Goal: Information Seeking & Learning: Learn about a topic

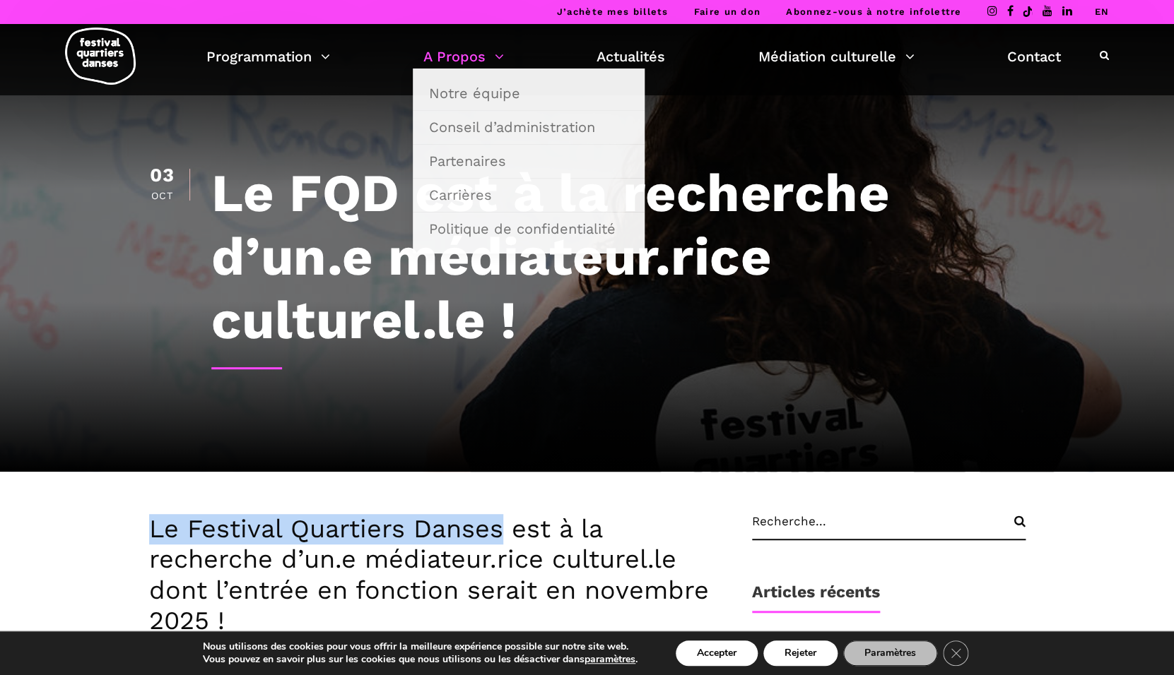
click at [478, 60] on link "A Propos" at bounding box center [463, 57] width 81 height 24
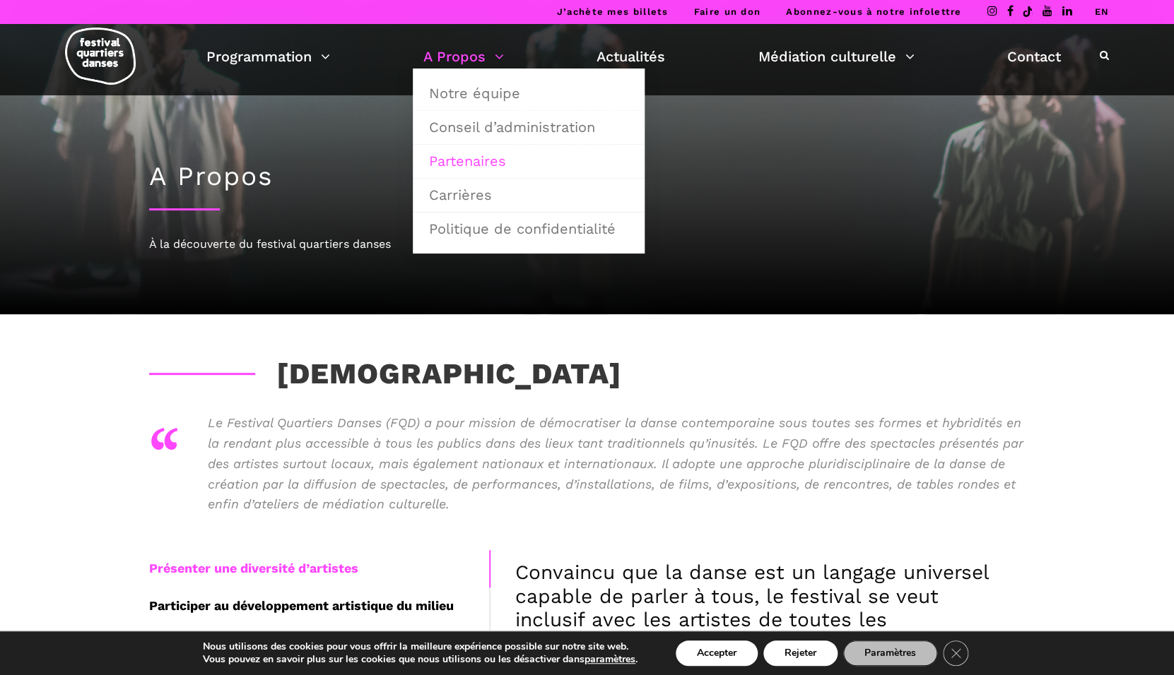
click at [464, 161] on link "Partenaires" at bounding box center [528, 161] width 216 height 32
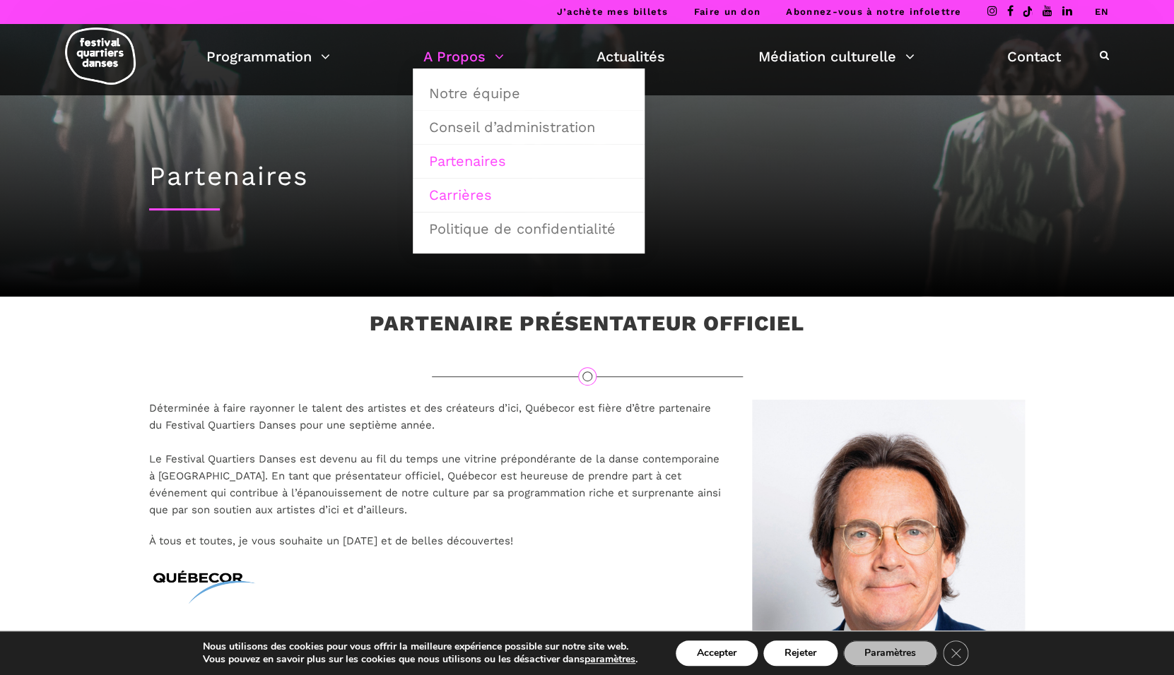
click at [468, 196] on link "Carrières" at bounding box center [528, 195] width 216 height 32
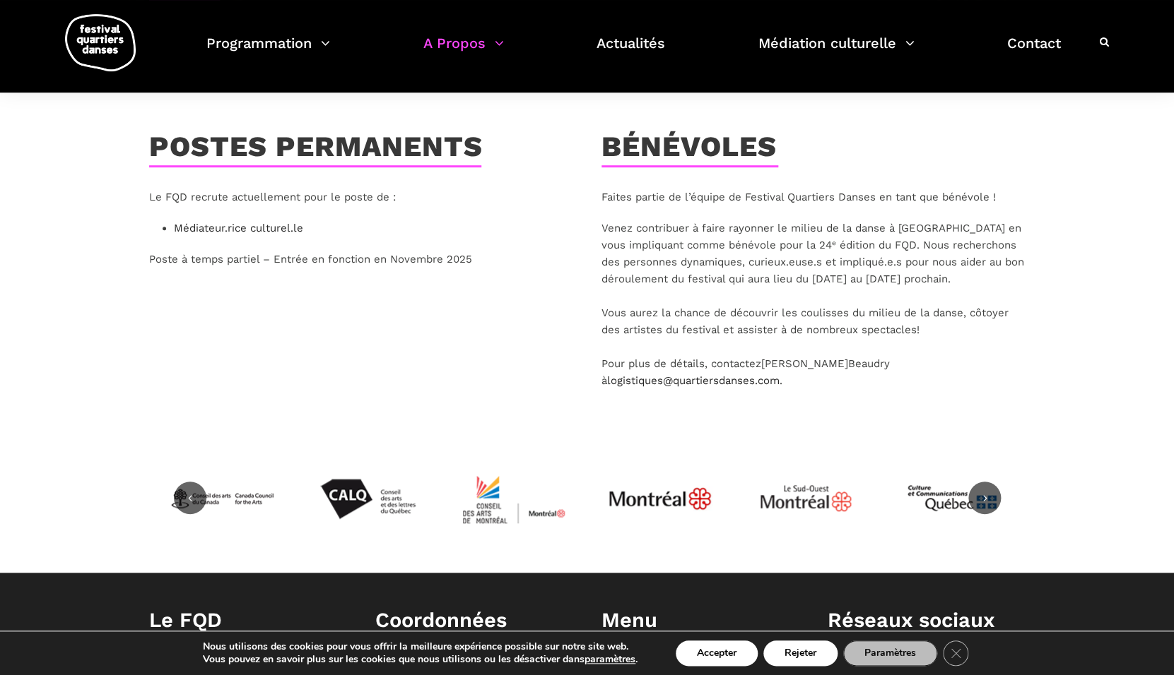
scroll to position [210, 0]
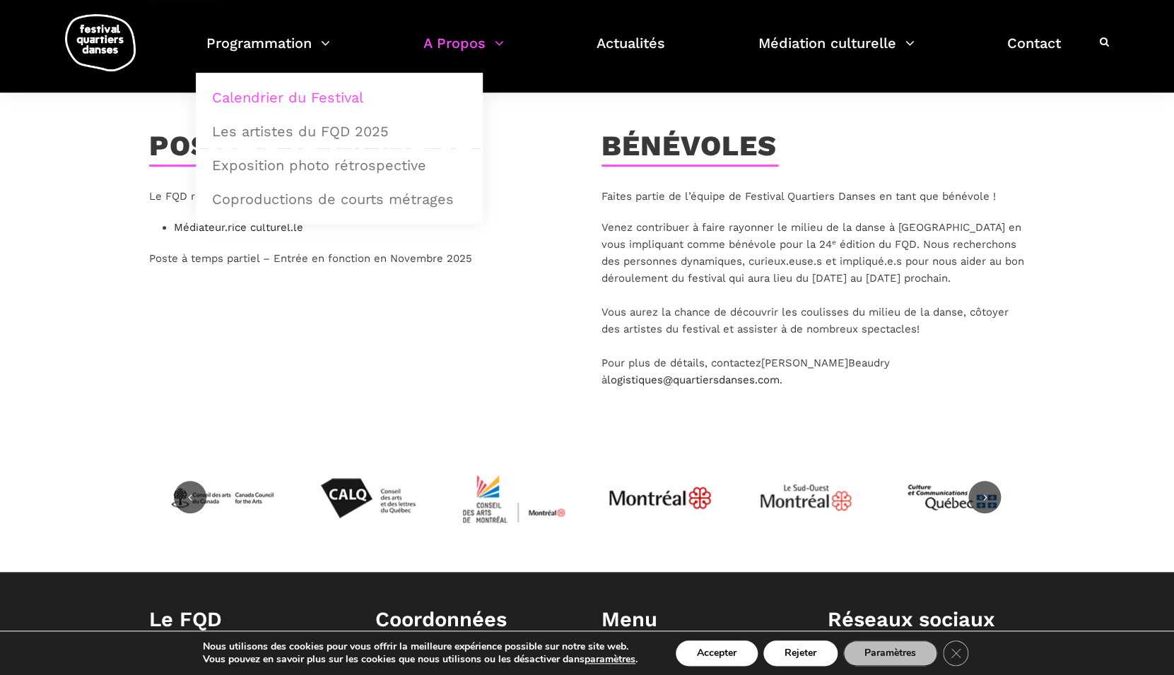
click at [290, 93] on link "Calendrier du Festival" at bounding box center [338, 97] width 271 height 32
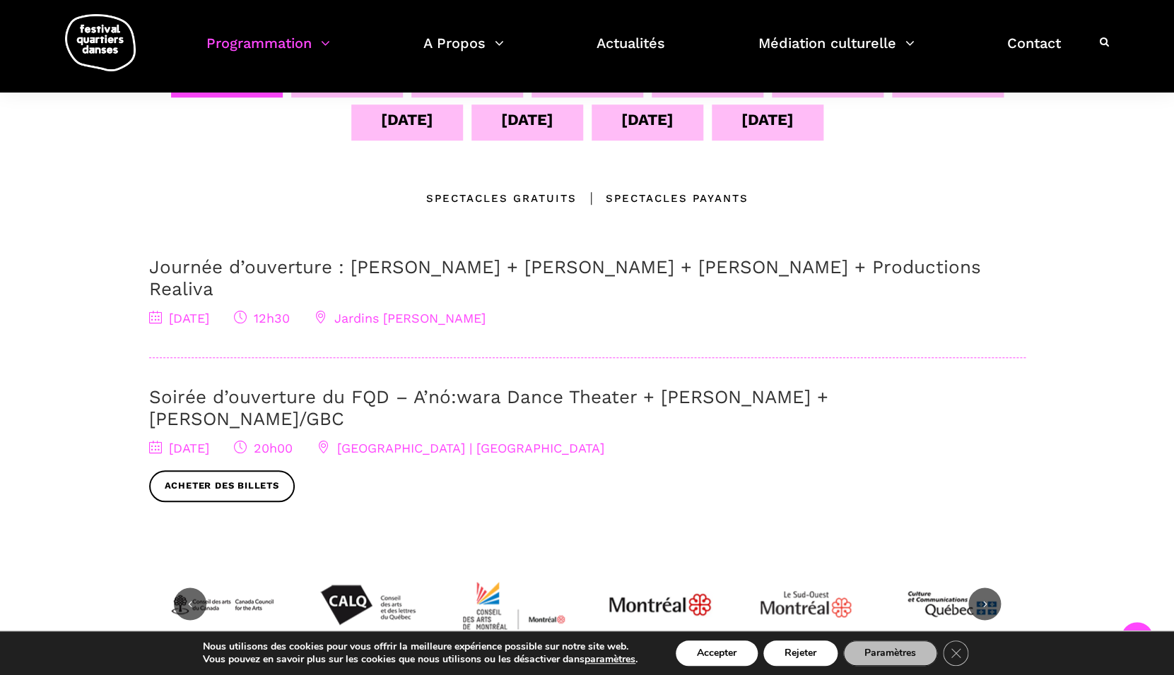
scroll to position [269, 0]
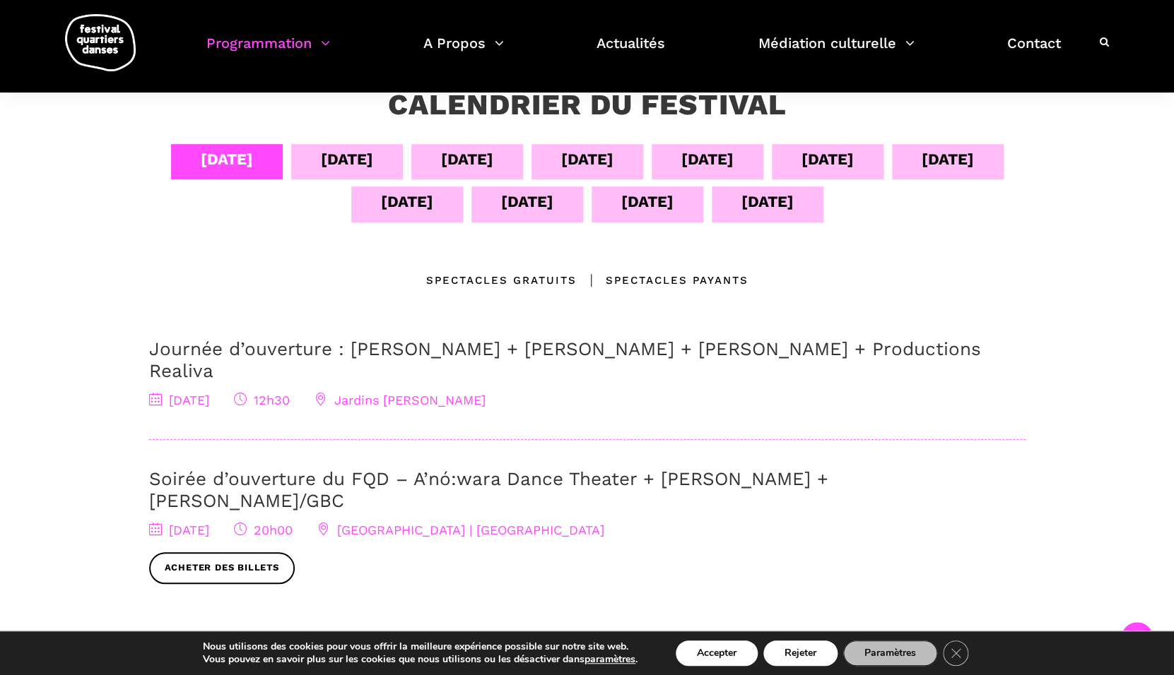
click at [361, 153] on div "[DATE]" at bounding box center [347, 159] width 52 height 25
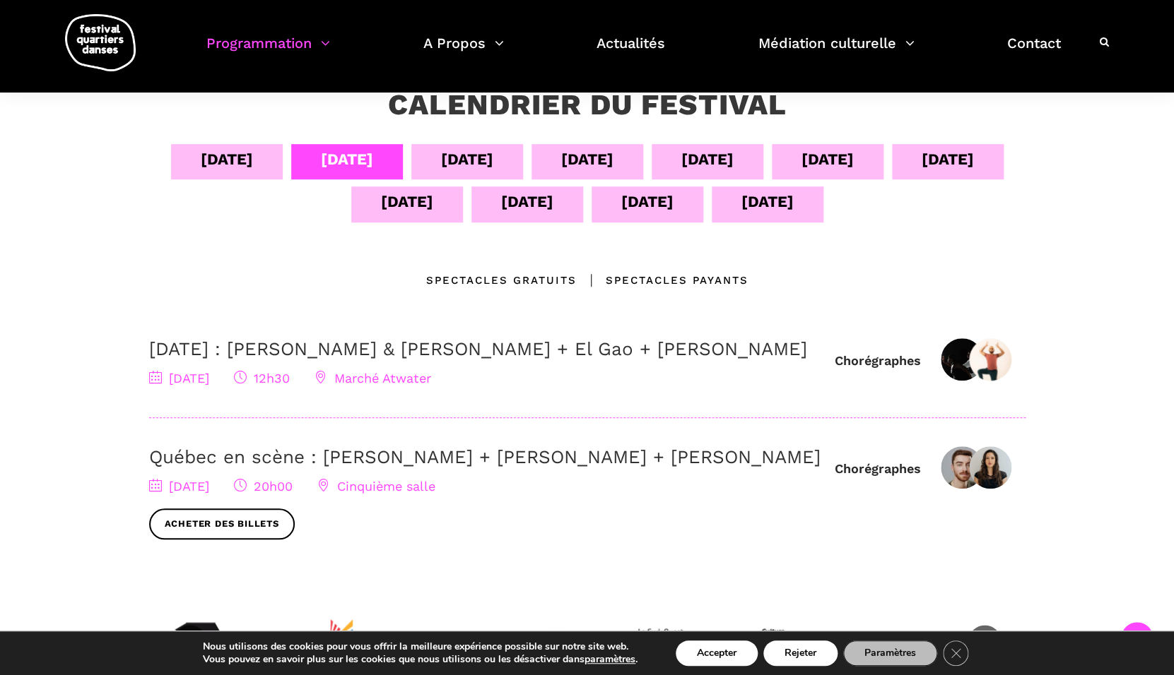
click at [441, 153] on div "[DATE]" at bounding box center [467, 159] width 52 height 25
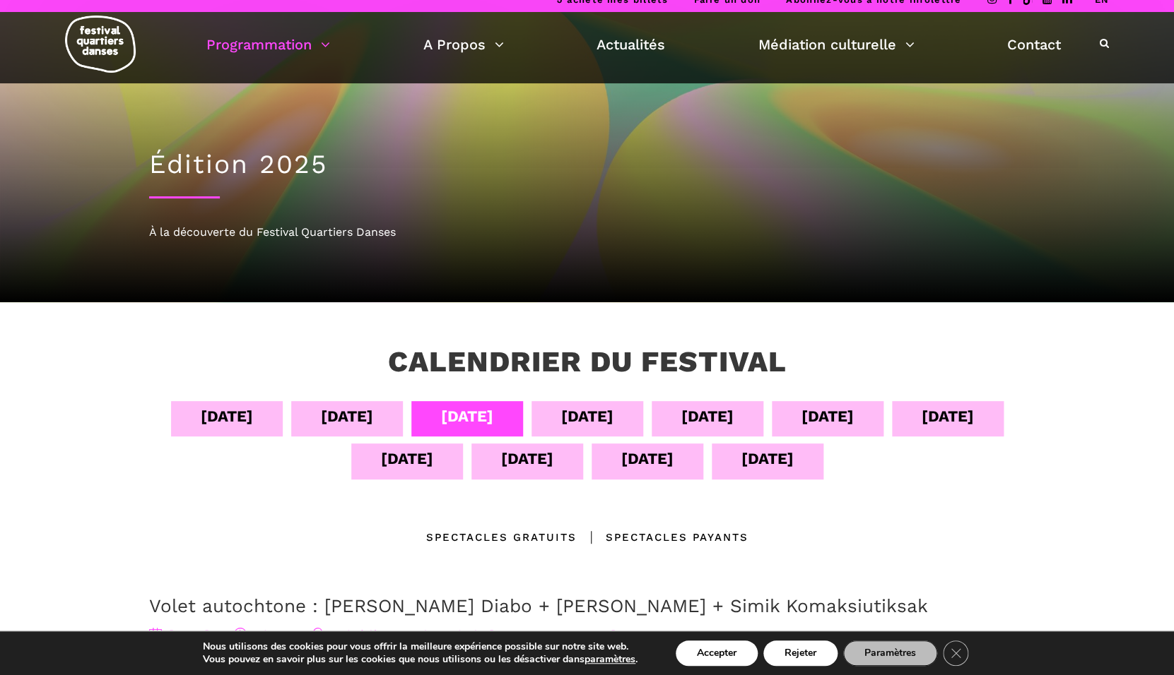
scroll to position [6, 0]
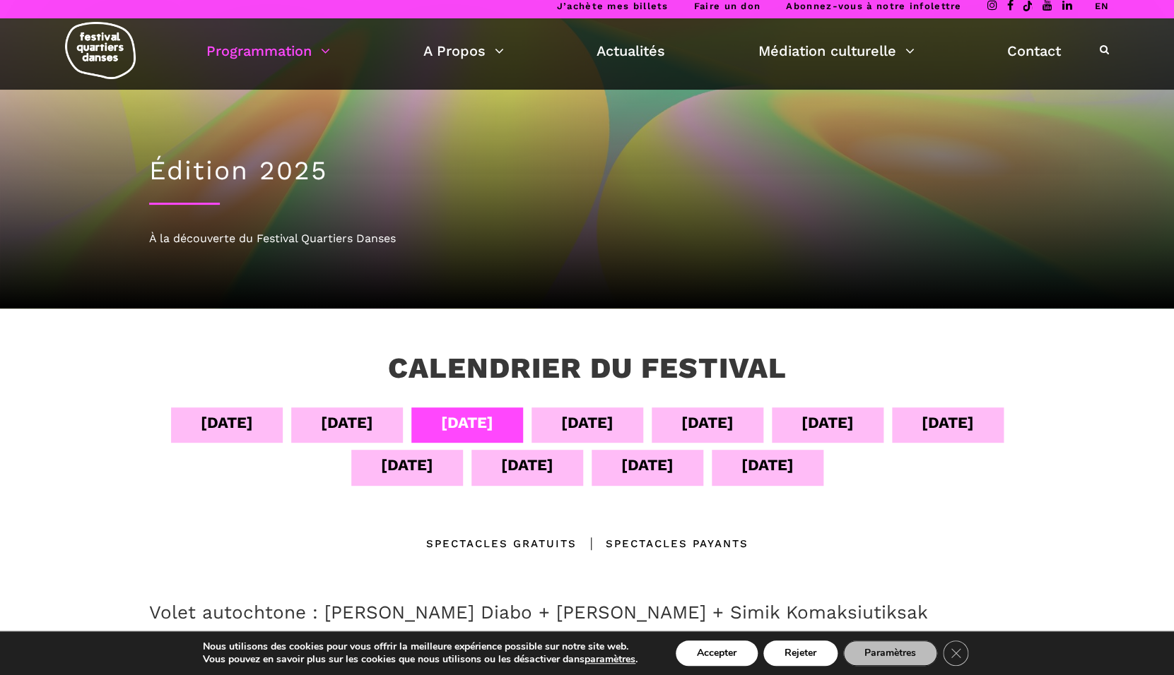
click at [631, 456] on div "[DATE]" at bounding box center [647, 465] width 52 height 25
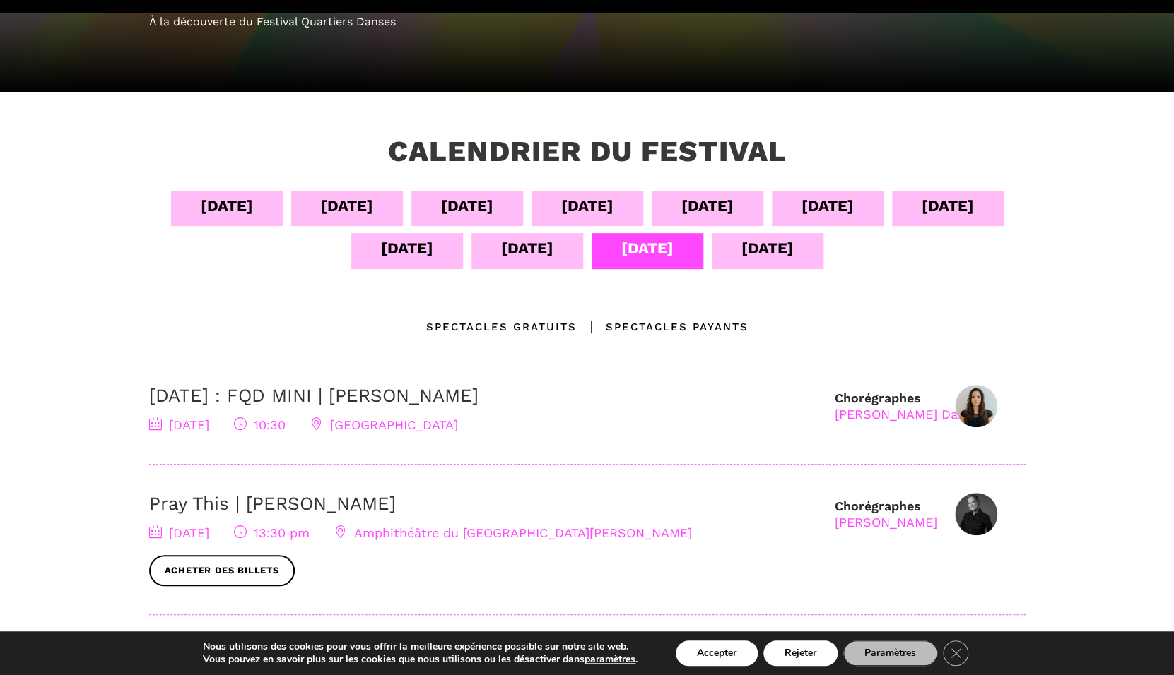
scroll to position [329, 0]
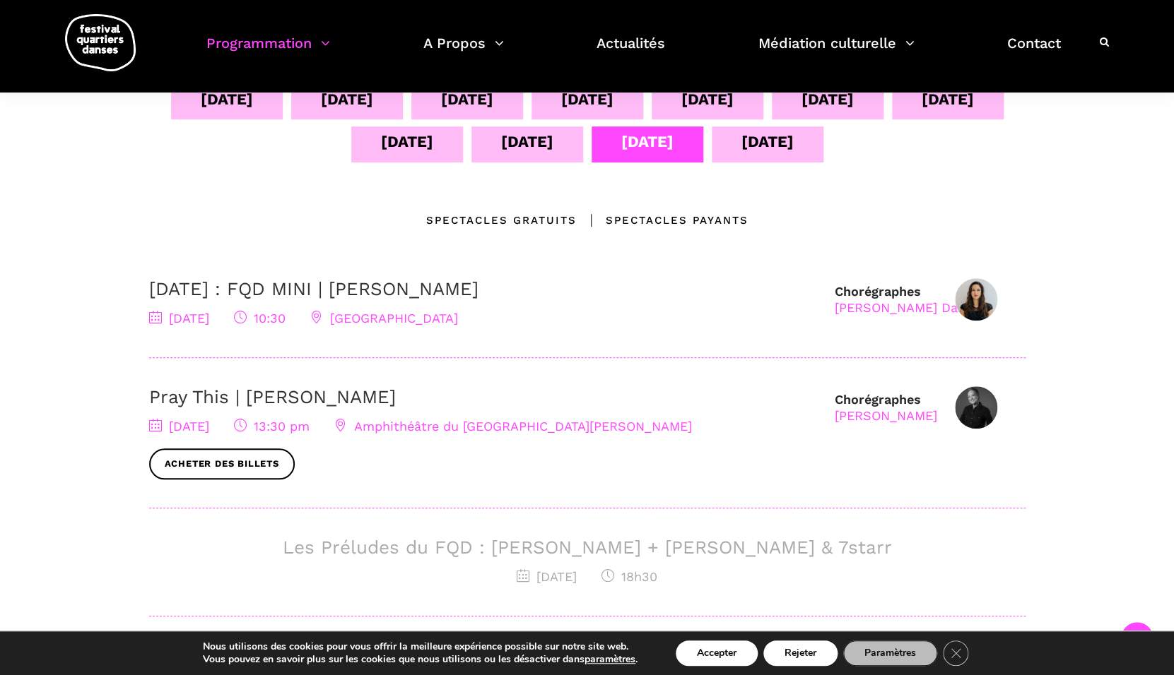
click at [745, 143] on div "[DATE]" at bounding box center [767, 141] width 52 height 25
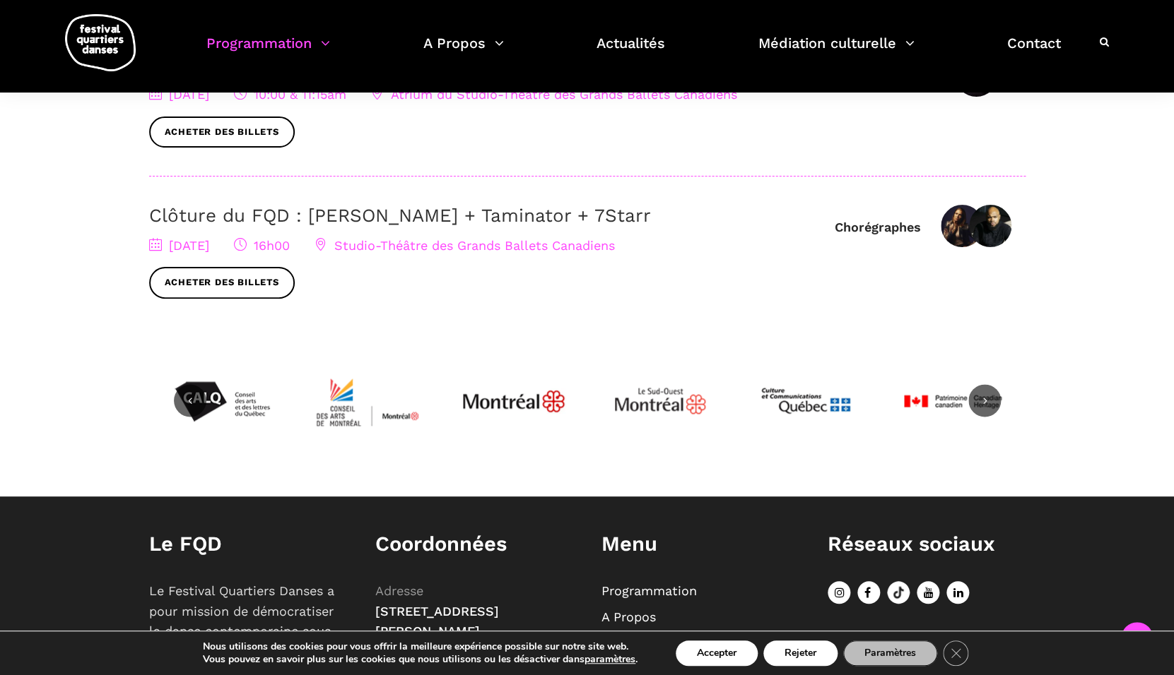
scroll to position [0, 0]
